Goal: Information Seeking & Learning: Learn about a topic

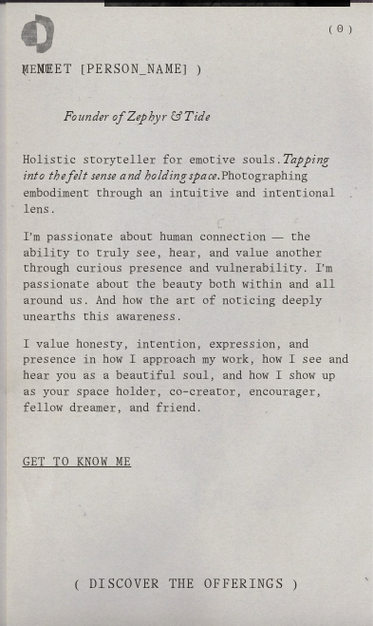
scroll to position [865, 0]
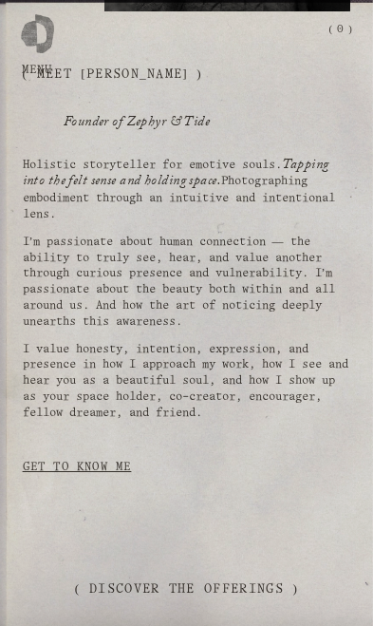
click at [130, 485] on link "Get to Know Me" at bounding box center [77, 467] width 109 height 36
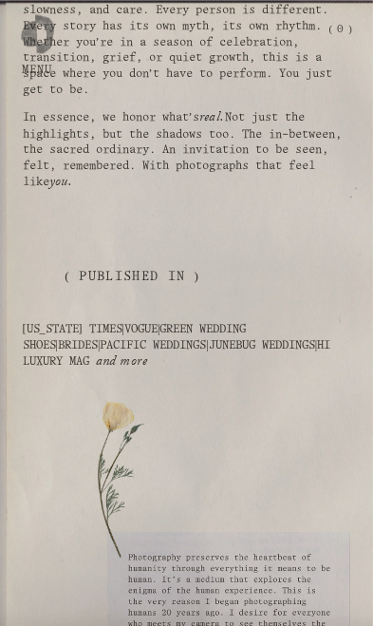
scroll to position [4247, 0]
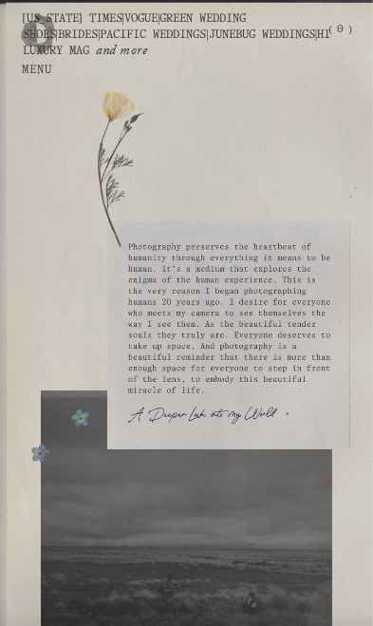
click at [47, 47] on div at bounding box center [37, 29] width 33 height 33
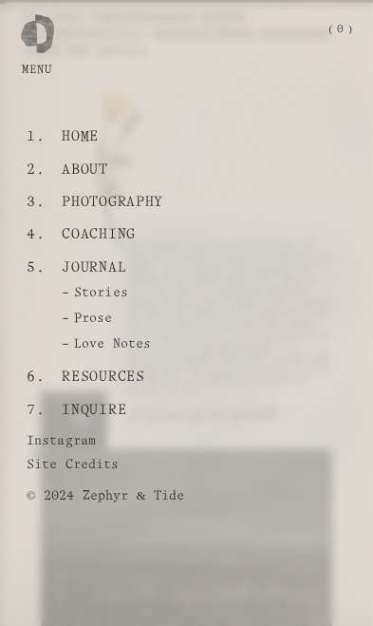
click at [123, 251] on link "Coaching" at bounding box center [99, 234] width 88 height 32
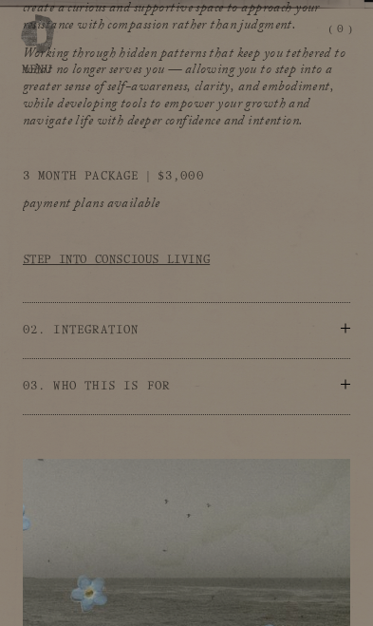
scroll to position [2682, 0]
click at [256, 357] on button "02. Integration" at bounding box center [187, 329] width 329 height 55
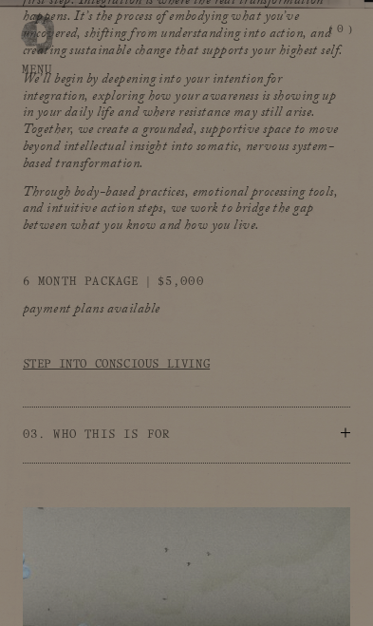
click at [250, 444] on span "03. WHO THIS IS FOR" at bounding box center [182, 435] width 319 height 17
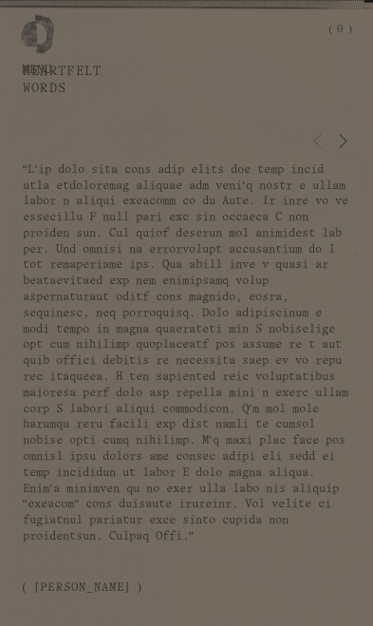
scroll to position [8522, 0]
click at [363, 332] on div "Heartfelt Words Coaching Testimonials ( Jonathan )" at bounding box center [186, 491] width 373 height 854
click at [337, 148] on span "Next" at bounding box center [342, 139] width 15 height 18
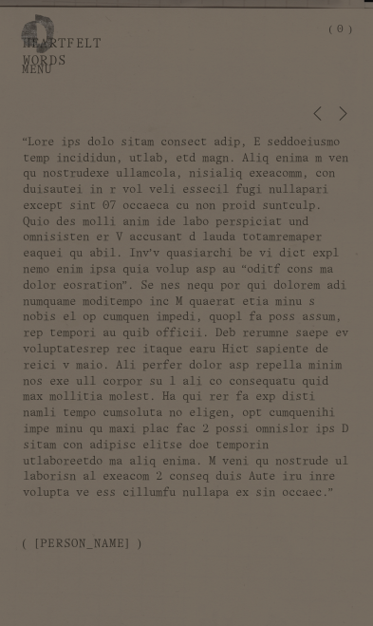
scroll to position [8514, 0]
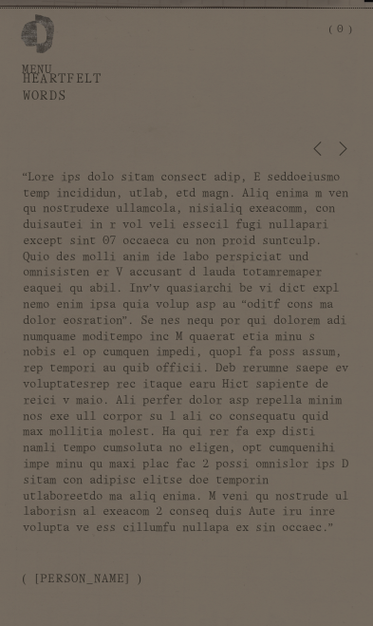
click at [340, 156] on span "Next" at bounding box center [342, 147] width 15 height 18
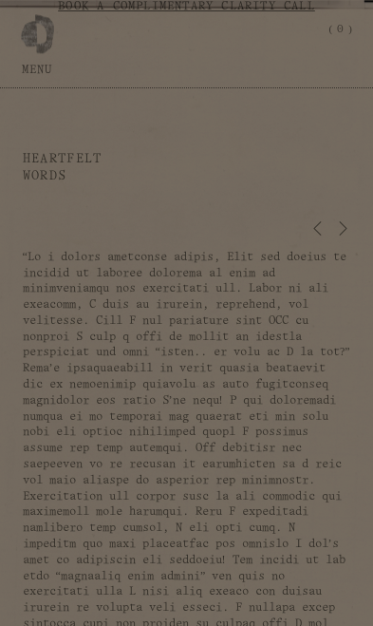
scroll to position [8434, 0]
click at [349, 236] on span "Next" at bounding box center [342, 227] width 15 height 18
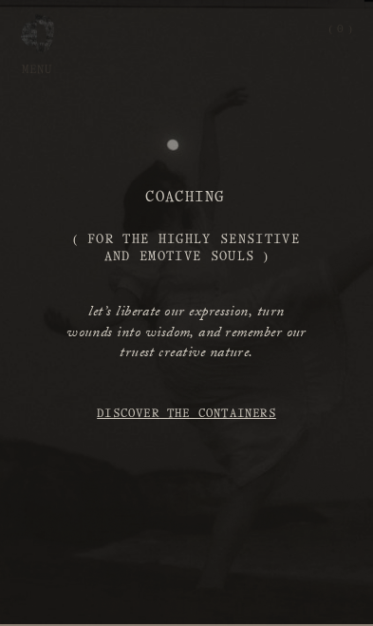
scroll to position [0, 0]
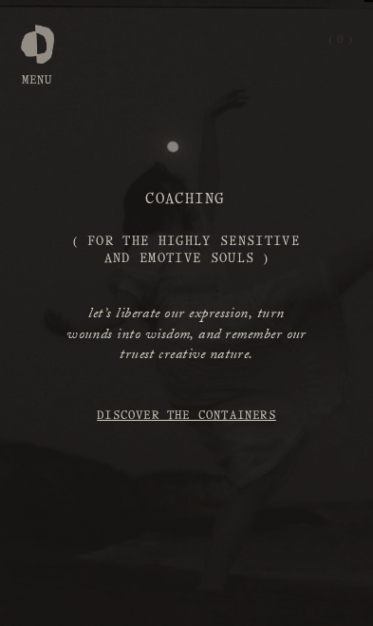
click at [43, 36] on div at bounding box center [37, 40] width 33 height 33
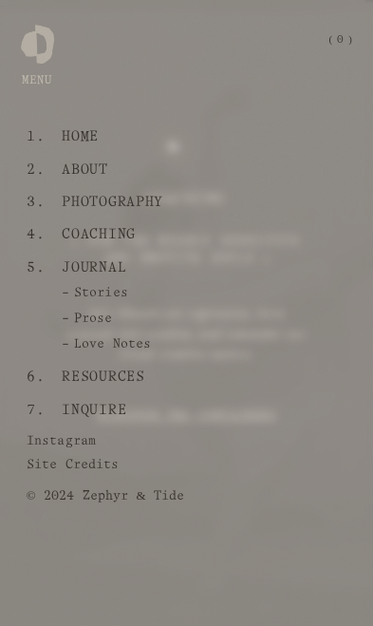
click at [162, 213] on link "Photography" at bounding box center [113, 202] width 116 height 32
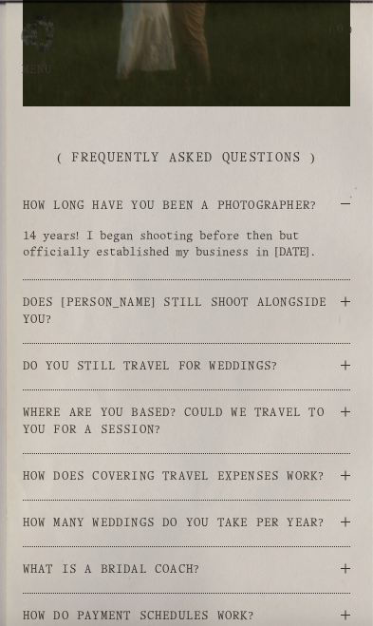
scroll to position [4313, 0]
click at [292, 215] on span "How long have you been a photographer?" at bounding box center [182, 206] width 319 height 17
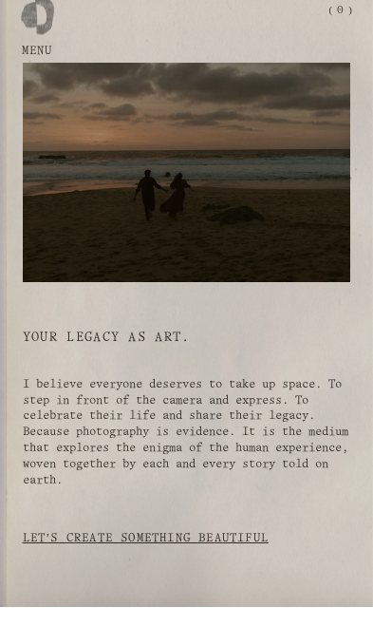
scroll to position [6300, 0]
